Goal: Task Accomplishment & Management: Manage account settings

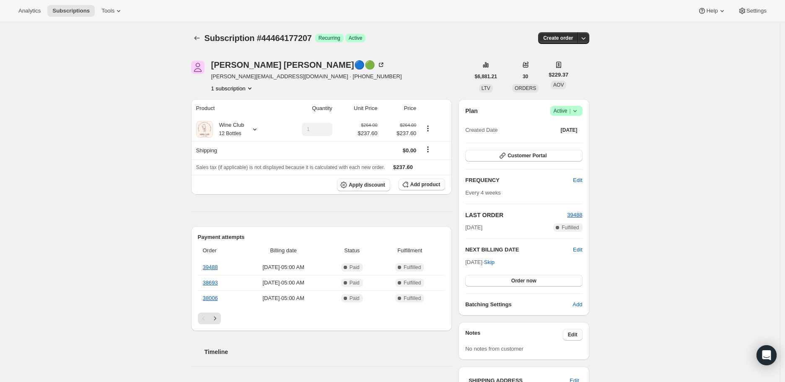
click at [576, 114] on icon at bounding box center [574, 111] width 8 height 8
click at [573, 139] on span "Cancel subscription" at bounding box center [568, 141] width 47 height 6
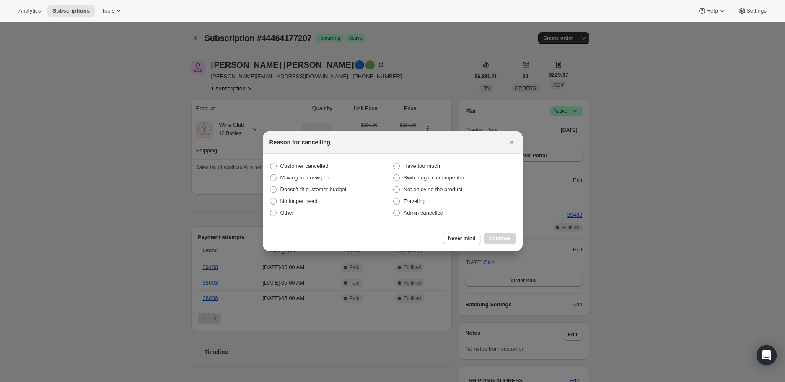
click at [396, 215] on span ":r3d:" at bounding box center [396, 213] width 7 height 7
click at [393, 210] on input "Admin cancelled" at bounding box center [393, 210] width 0 height 0
radio input "true"
click at [498, 238] on span "Continue" at bounding box center [500, 238] width 22 height 7
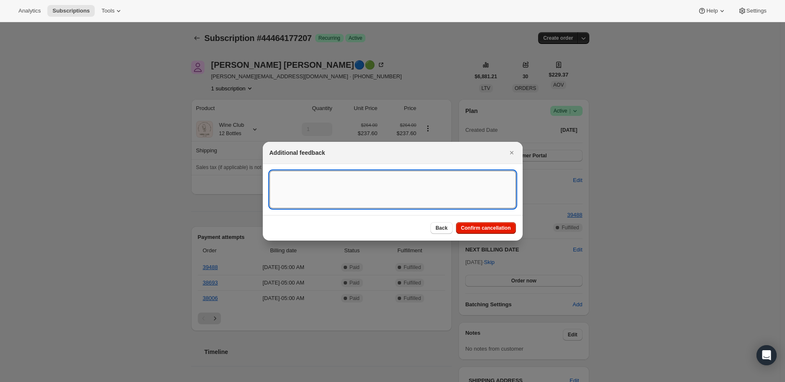
click at [274, 178] on textarea ":r3d:" at bounding box center [392, 190] width 246 height 38
paste textarea "urt [PERSON_NAME]🔵🟢 [DATE] at 3:21 PM Still love it but my wife is taking over …"
type textarea "[PERSON_NAME]🔵🟢 [DATE] at 3:21 PM Still love it but my wife is taking over the …"
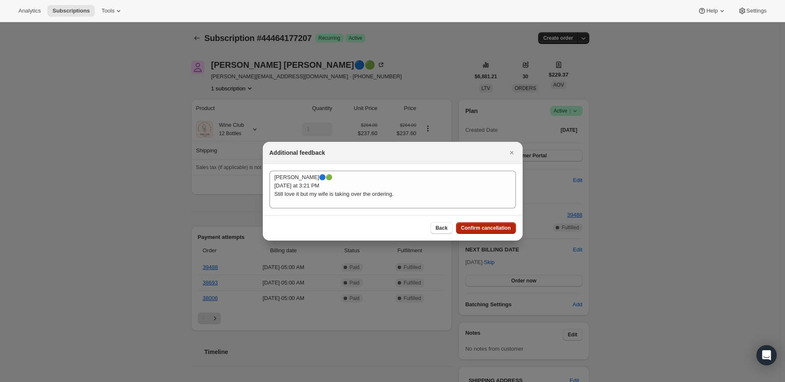
click at [480, 225] on span "Confirm cancellation" at bounding box center [486, 228] width 50 height 7
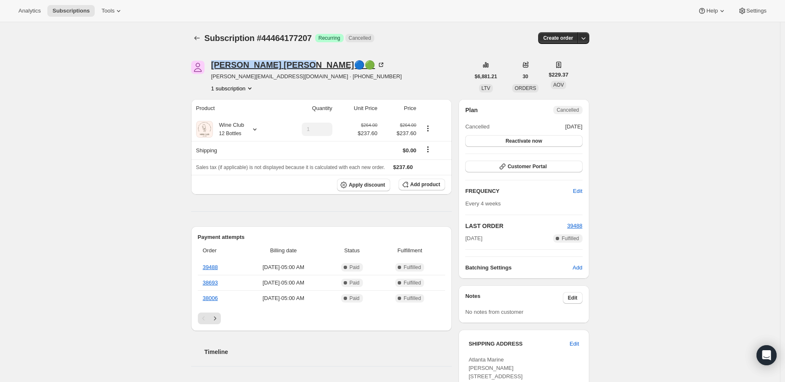
drag, startPoint x: 209, startPoint y: 65, endPoint x: 260, endPoint y: 65, distance: 50.7
click at [260, 65] on div "Kurt Backus🔵🟢 kurt@atlantamarine.com · +17702358896 1 subscription" at bounding box center [330, 77] width 279 height 32
copy div "Kurt Backus"
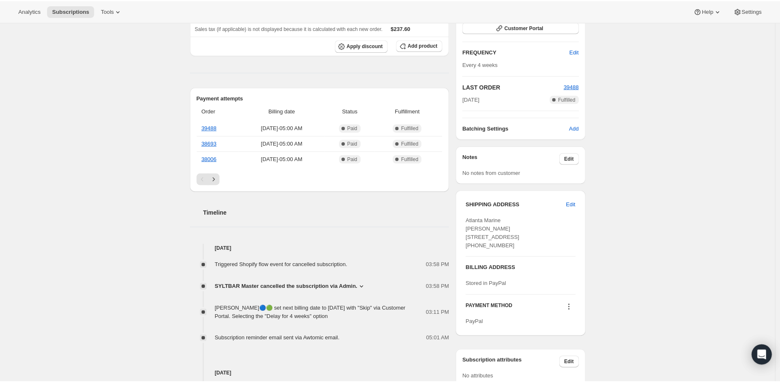
scroll to position [186, 0]
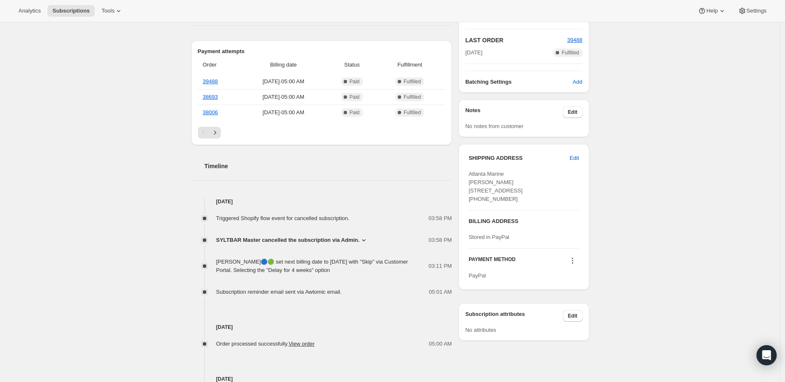
click at [361, 240] on icon at bounding box center [363, 240] width 8 height 8
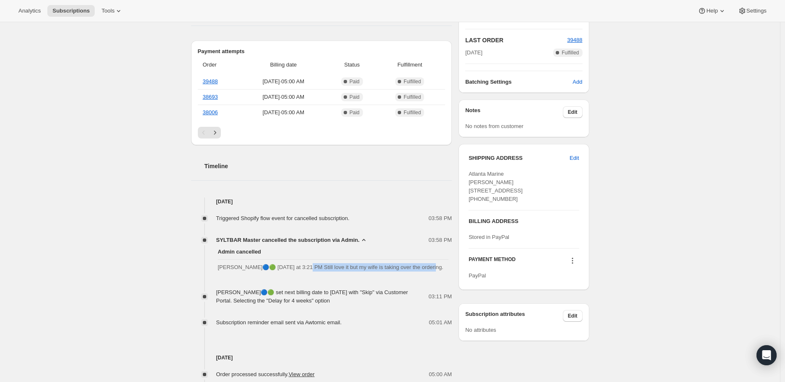
drag, startPoint x: 305, startPoint y: 266, endPoint x: 427, endPoint y: 273, distance: 122.9
click at [427, 273] on div "Admin cancelled kurt Backus🔵🟢 Today at 3:21 PM Still love it but my wife is tak…" at bounding box center [321, 260] width 261 height 31
copy span "till love it but my wife is taking over the ordering."
